Goal: Use online tool/utility: Utilize a website feature to perform a specific function

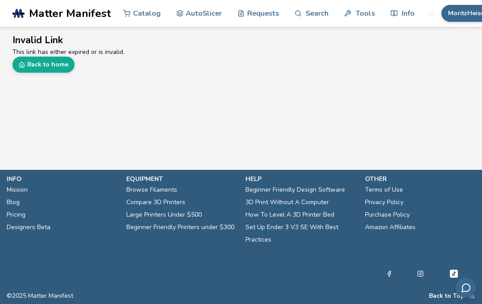
click at [207, 14] on link "AutoSlicer" at bounding box center [199, 13] width 46 height 27
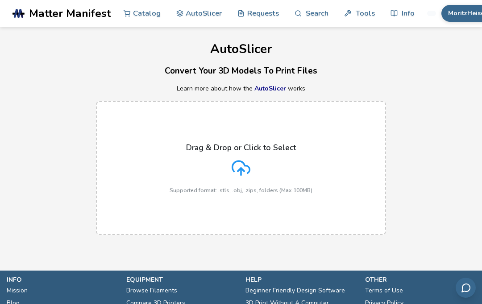
click at [258, 164] on div "Drag & Drop or Click to Select Supported format: .stls, .obj, .zips, folders (M…" at bounding box center [240, 168] width 143 height 50
click at [0, 0] on input "Drag & Drop or Click to Select Supported format: .stls, .obj, .zips, folders (M…" at bounding box center [0, 0] width 0 height 0
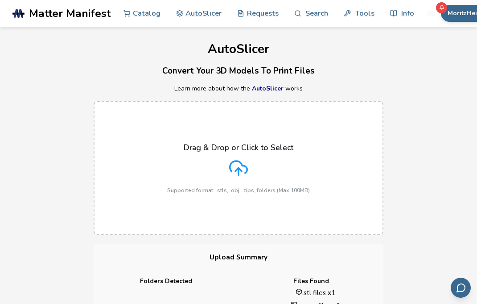
click at [70, 188] on div "Drag & Drop or Click to Select Supported format: .stls, .obj, .zips, folders (M…" at bounding box center [238, 168] width 477 height 152
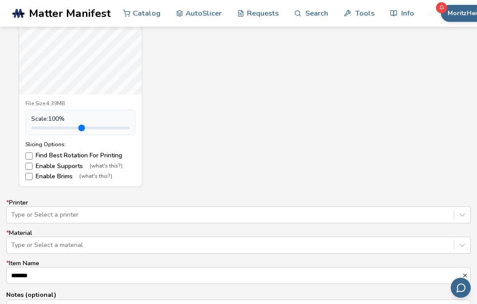
scroll to position [414, 0]
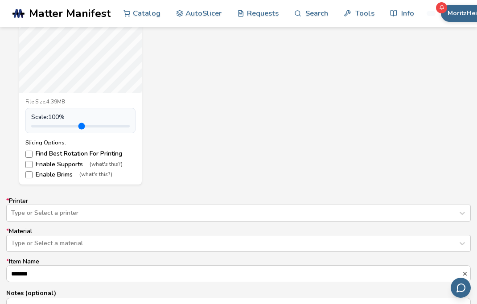
click at [34, 171] on label "Enable Brims (what's this?)" at bounding box center [80, 174] width 110 height 7
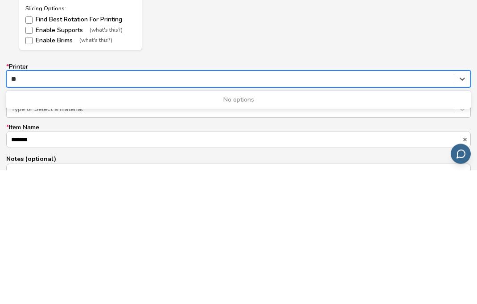
type input "*"
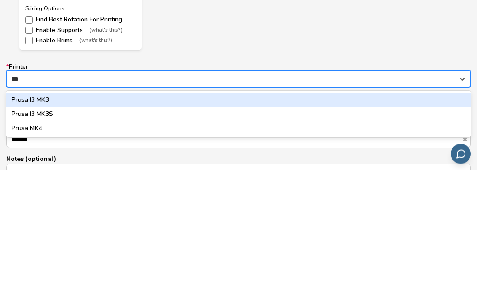
click at [20, 256] on div "Prusa MK4" at bounding box center [238, 263] width 465 height 14
type input "***"
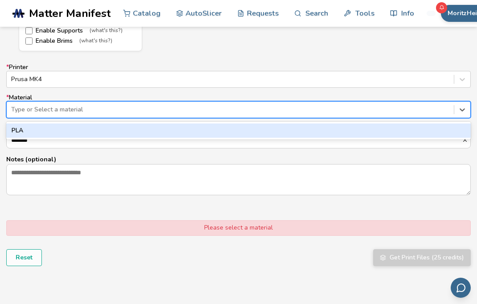
click at [20, 126] on div "PLA" at bounding box center [238, 131] width 465 height 14
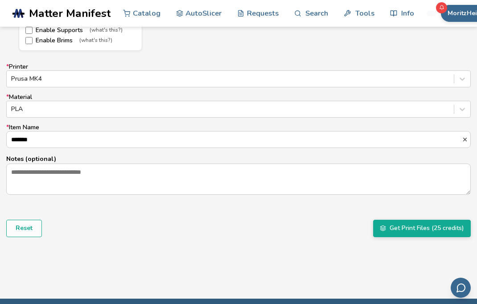
click at [17, 140] on input "*******" at bounding box center [234, 140] width 455 height 16
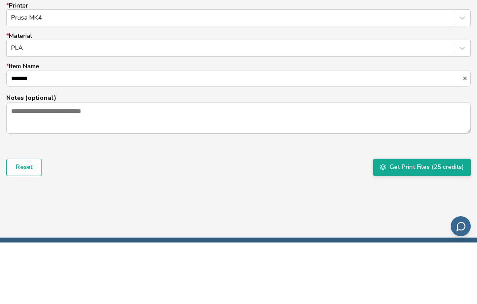
scroll to position [610, 0]
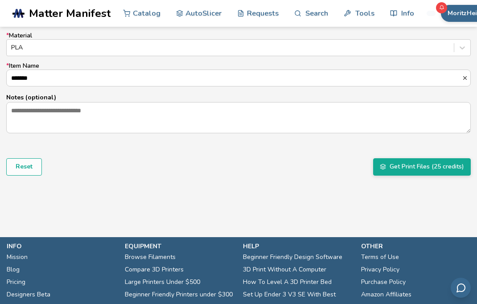
click at [433, 167] on button "Get Print Files (25 credits)" at bounding box center [422, 166] width 98 height 17
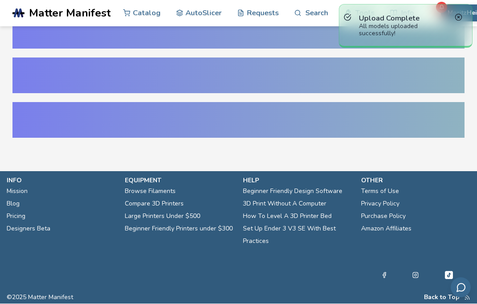
scroll to position [22, 0]
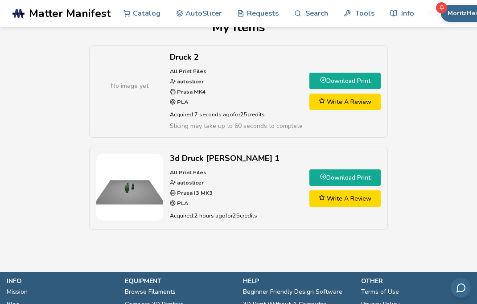
click at [364, 84] on link "Download Print" at bounding box center [344, 81] width 71 height 17
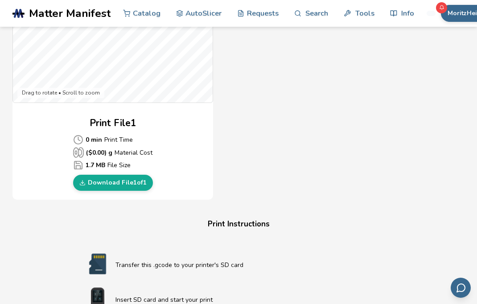
scroll to position [353, 0]
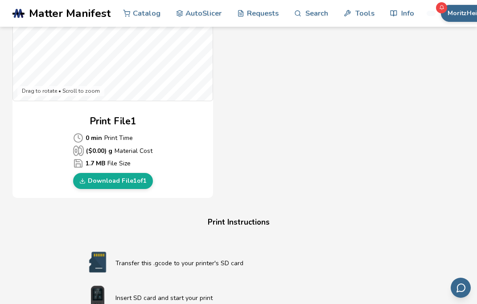
click at [111, 184] on link "Download File 1 of 1" at bounding box center [113, 181] width 80 height 16
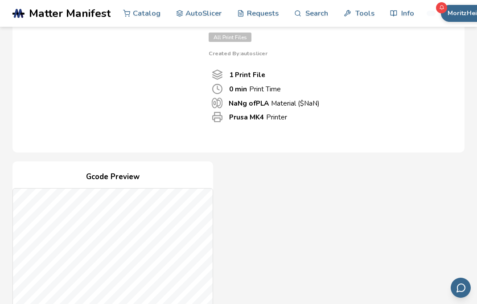
scroll to position [0, 0]
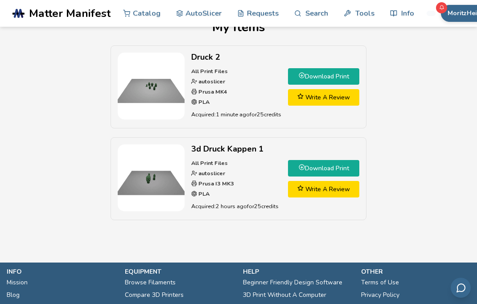
click at [342, 82] on link "Download Print" at bounding box center [323, 76] width 71 height 17
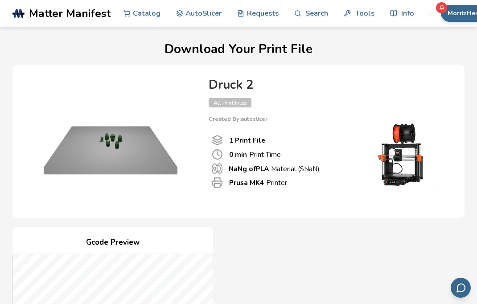
click at [205, 18] on link "AutoSlicer" at bounding box center [199, 13] width 46 height 27
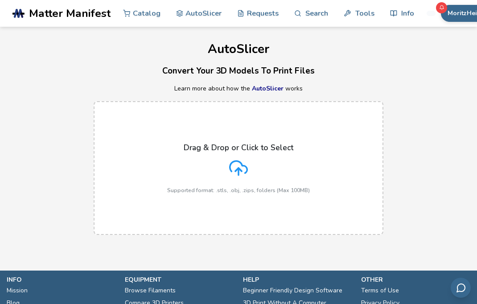
click at [205, 168] on div "Drag & Drop or Click to Select Supported format: .stls, .obj, .zips, folders (M…" at bounding box center [238, 168] width 143 height 50
click at [0, 0] on input "Drag & Drop or Click to Select Supported format: .stls, .obj, .zips, folders (M…" at bounding box center [0, 0] width 0 height 0
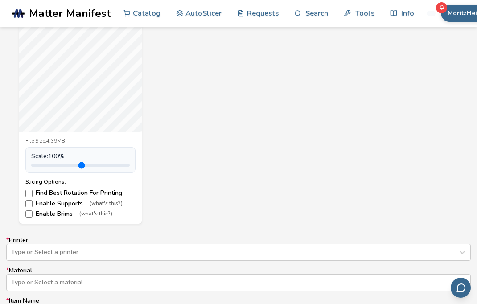
scroll to position [375, 0]
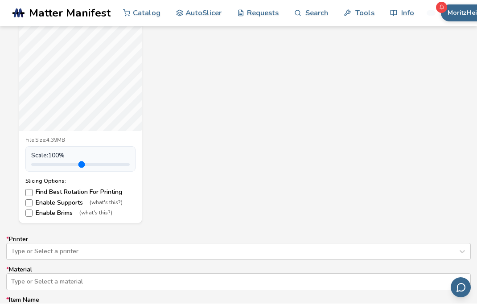
click at [33, 200] on label "Enable Supports (what's this?)" at bounding box center [80, 203] width 110 height 7
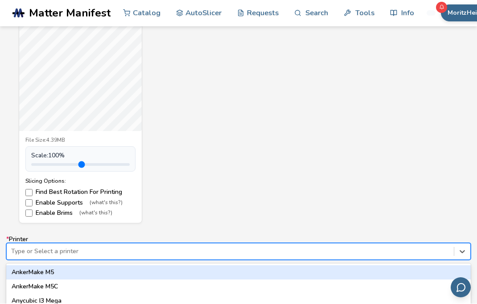
scroll to position [375, 0]
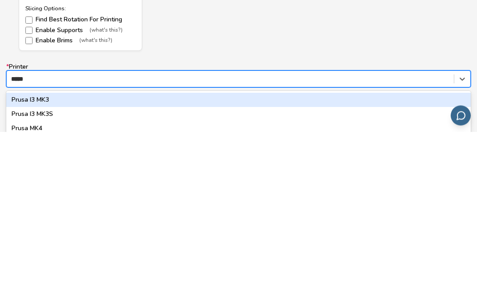
click at [44, 294] on div "Prusa MK4" at bounding box center [238, 301] width 465 height 14
type input "*****"
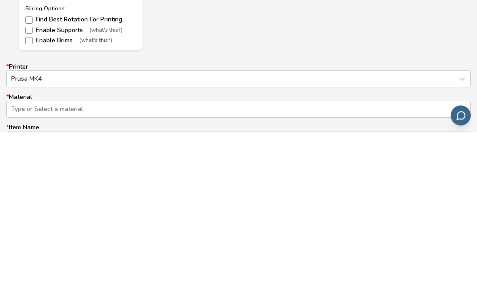
scroll to position [548, 0]
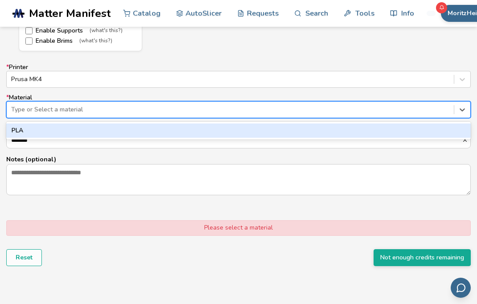
click at [81, 125] on div "PLA" at bounding box center [238, 131] width 465 height 14
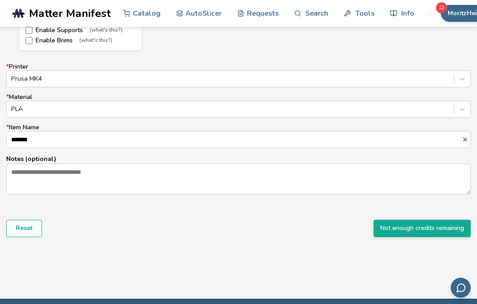
click at [451, 227] on button "Not enough credits remaining" at bounding box center [422, 228] width 97 height 17
